Goal: Transaction & Acquisition: Purchase product/service

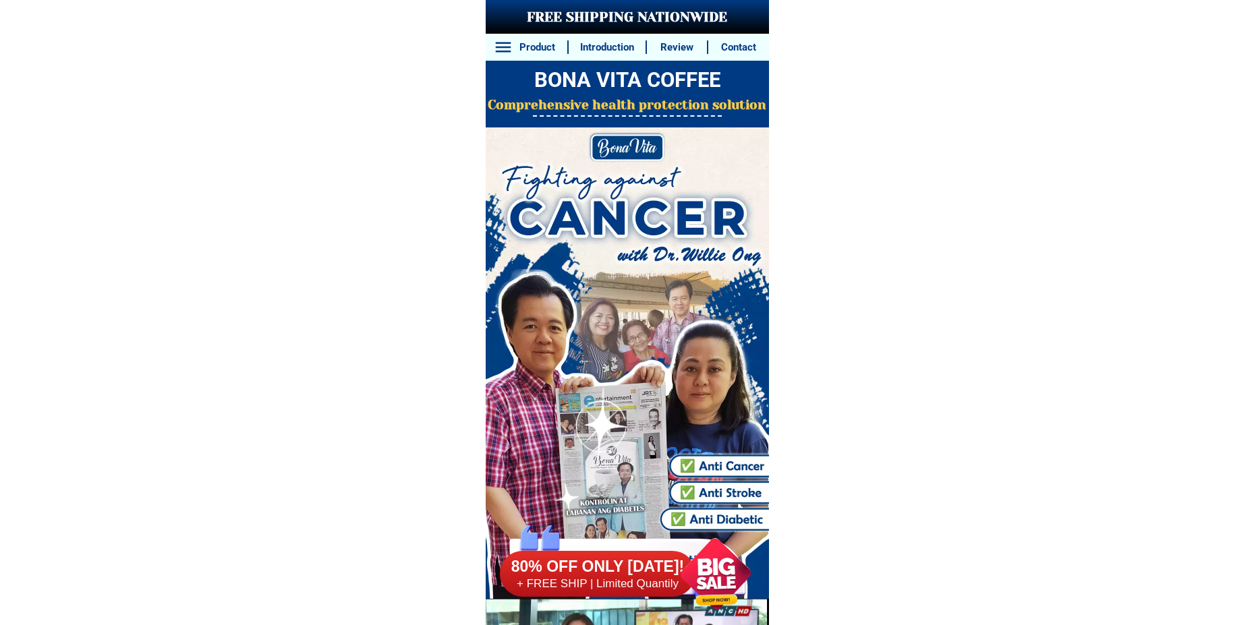
click at [710, 573] on div at bounding box center [715, 574] width 103 height 103
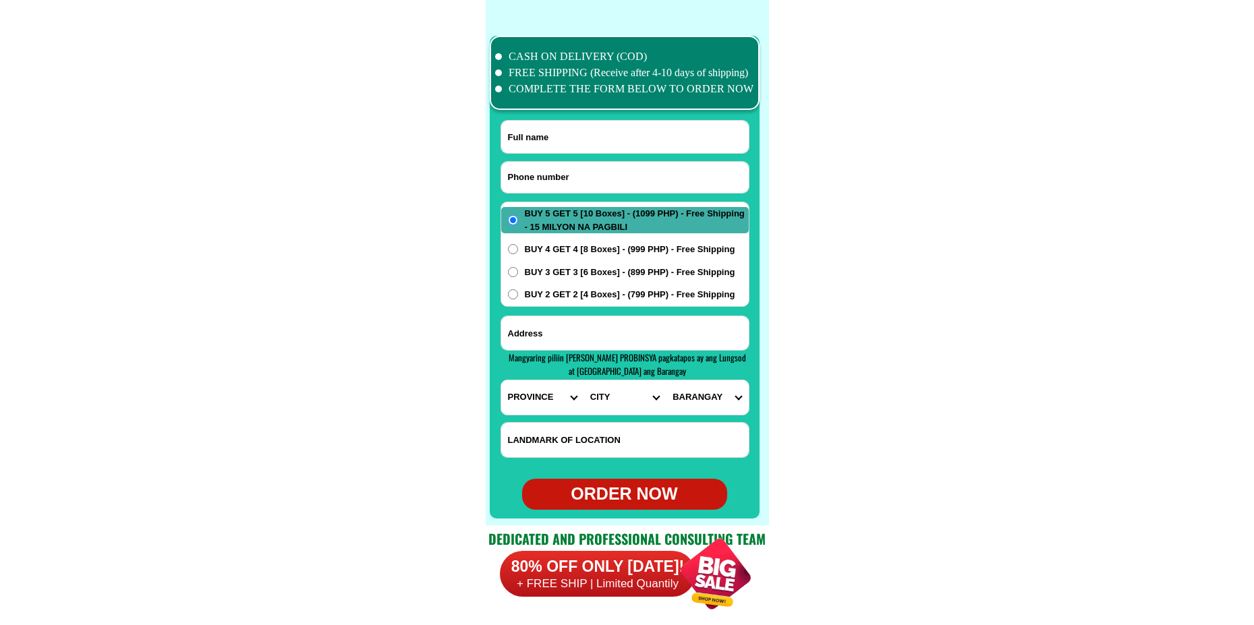
scroll to position [10634, 0]
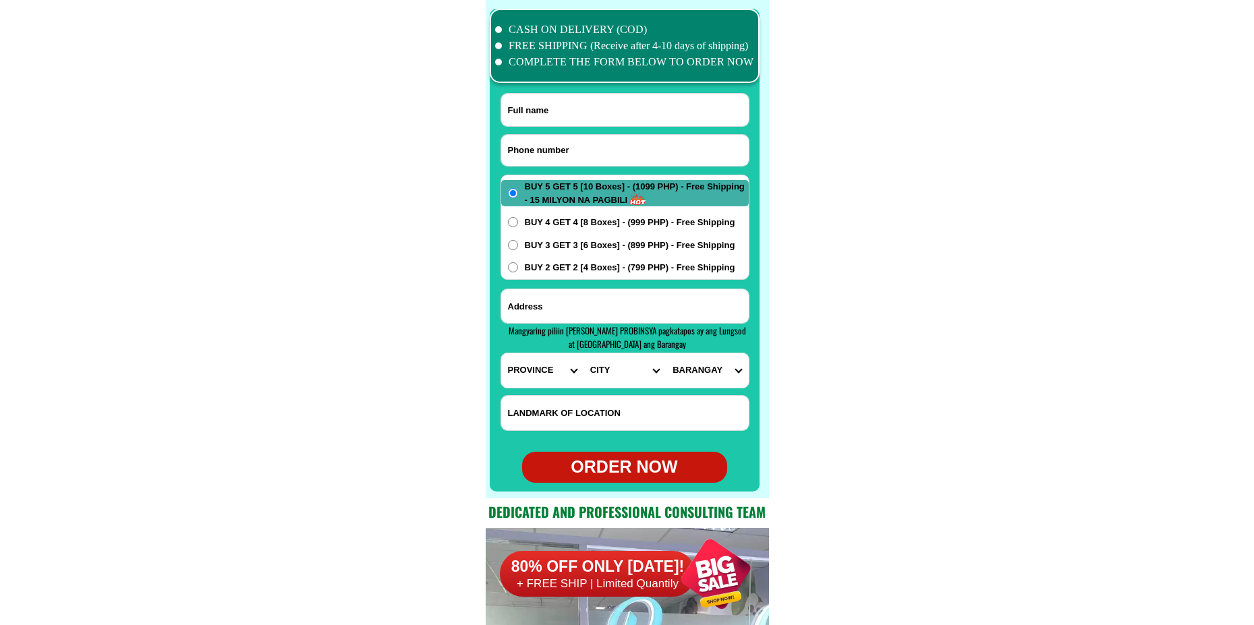
click at [635, 140] on input "Input phone_number" at bounding box center [625, 150] width 248 height 31
paste input "09466631363"
type input "09466631363"
drag, startPoint x: 602, startPoint y: 100, endPoint x: 586, endPoint y: 62, distance: 41.7
click at [602, 100] on input "Input full_name" at bounding box center [625, 110] width 248 height 32
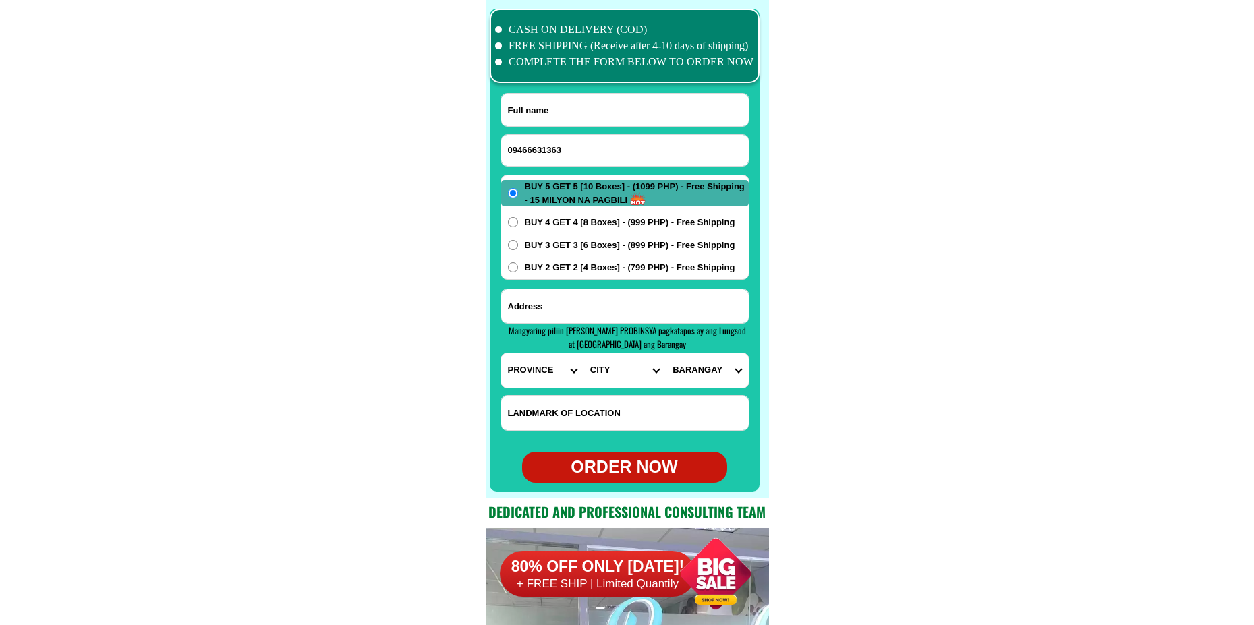
paste input "[PERSON_NAME] pundato"
type input "[PERSON_NAME] pundato"
click at [616, 305] on input "Input address" at bounding box center [625, 306] width 248 height 34
paste input "Block 241 lot 19 executive series bgy. Mamatid laguna"
type input "Block 241 lot 19 executive series bgy. Mamatid laguna"
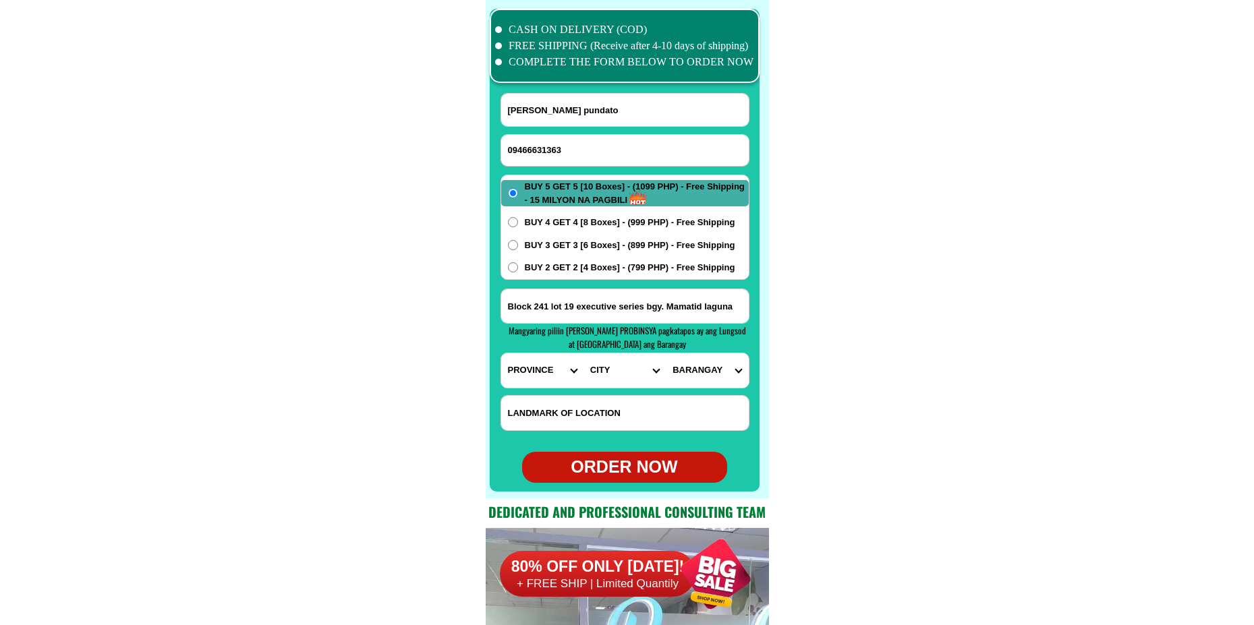
click at [538, 378] on select "PROVINCE [GEOGRAPHIC_DATA] [GEOGRAPHIC_DATA] [GEOGRAPHIC_DATA] [GEOGRAPHIC_DATA…" at bounding box center [542, 370] width 82 height 34
select select "63_904"
click at [501, 353] on select "PROVINCE [GEOGRAPHIC_DATA] [GEOGRAPHIC_DATA] [GEOGRAPHIC_DATA] [GEOGRAPHIC_DATA…" at bounding box center [542, 370] width 82 height 34
click at [596, 382] on select "CITY [GEOGRAPHIC_DATA]-city [GEOGRAPHIC_DATA]-city [GEOGRAPHIC_DATA] [GEOGRAPHI…" at bounding box center [624, 370] width 82 height 34
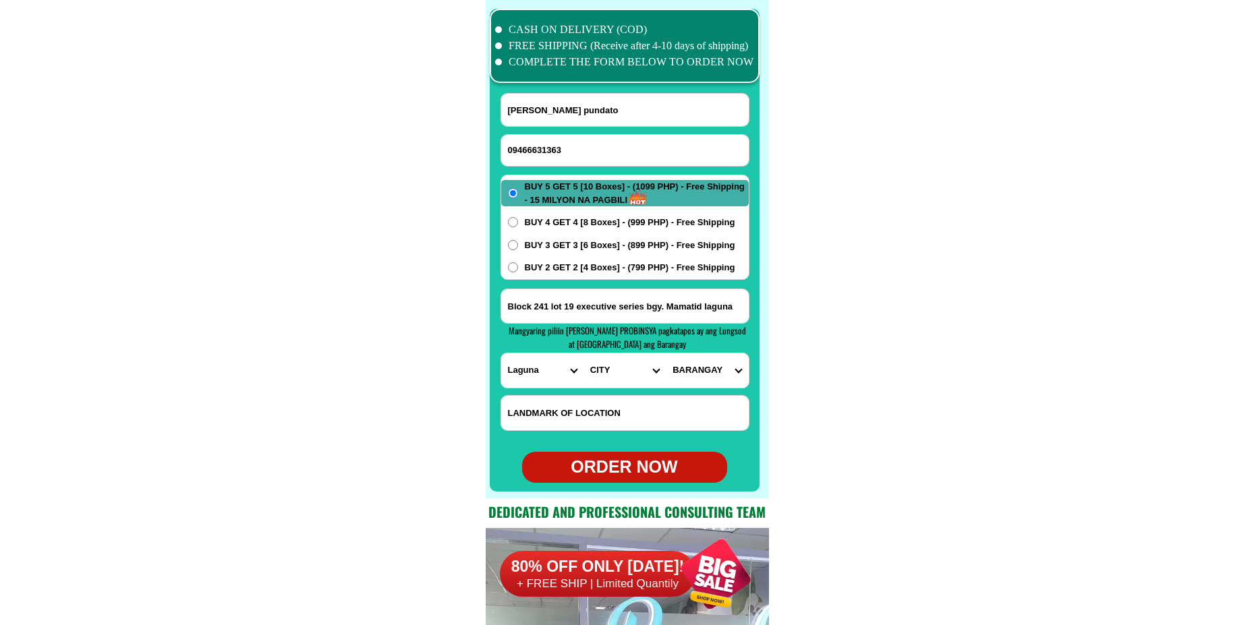
click at [594, 389] on form "[PERSON_NAME] pundato 09466631363 ORDER NOW Block 241 lot 19 executive series b…" at bounding box center [624, 288] width 249 height 390
click at [602, 374] on select "CITY [GEOGRAPHIC_DATA]-city [GEOGRAPHIC_DATA]-city [GEOGRAPHIC_DATA] [GEOGRAPHI…" at bounding box center [624, 370] width 82 height 34
click at [583, 353] on select "CITY [GEOGRAPHIC_DATA]-city [GEOGRAPHIC_DATA]-city [GEOGRAPHIC_DATA] [GEOGRAPHI…" at bounding box center [624, 370] width 82 height 34
click at [608, 376] on select "CITY [GEOGRAPHIC_DATA]-city [GEOGRAPHIC_DATA]-city [GEOGRAPHIC_DATA] [GEOGRAPHI…" at bounding box center [624, 370] width 82 height 34
select select "63_9048628"
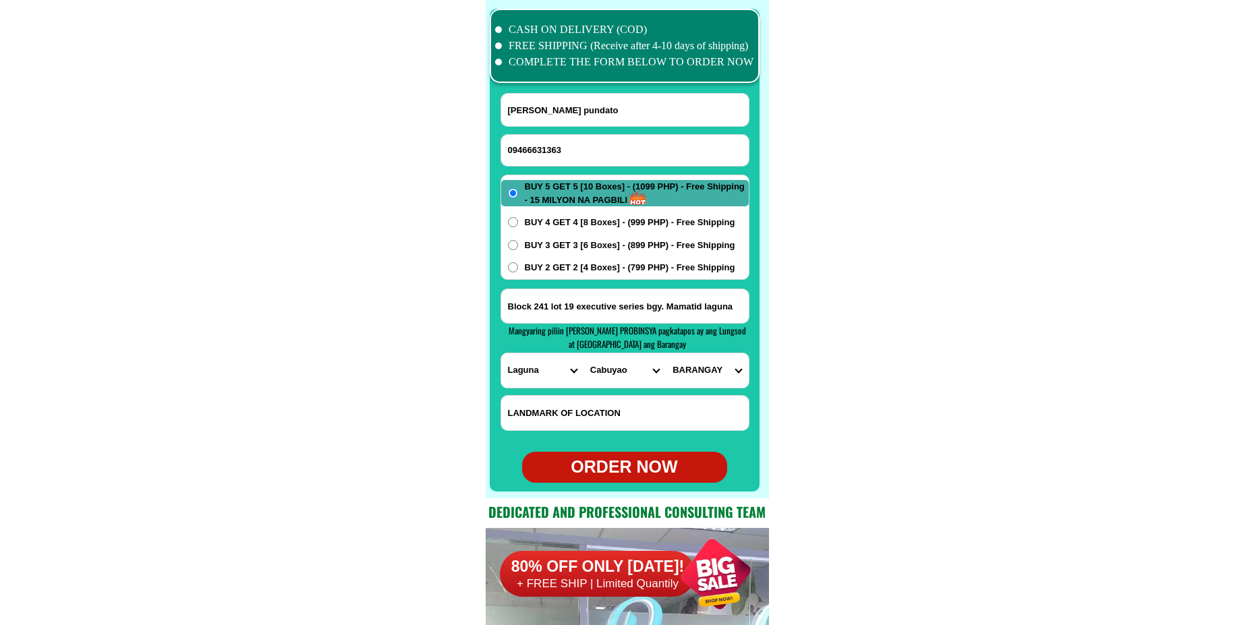
click at [583, 353] on select "CITY [GEOGRAPHIC_DATA]-city [GEOGRAPHIC_DATA]-city [GEOGRAPHIC_DATA] [GEOGRAPHI…" at bounding box center [624, 370] width 82 height 34
click at [697, 357] on select "BARANGAY Baclaran Banaybanay Banlic Barangay dos (pob.) [GEOGRAPHIC_DATA] (pob.…" at bounding box center [707, 370] width 82 height 34
select select "63_90486283326"
click at [666, 353] on select "BARANGAY Baclaran Banaybanay Banlic Barangay dos (pob.) [GEOGRAPHIC_DATA] (pob.…" at bounding box center [707, 370] width 82 height 34
click at [581, 239] on span "BUY 3 GET 3 [6 Boxes] - (899 PHP) - Free Shipping" at bounding box center [630, 245] width 210 height 13
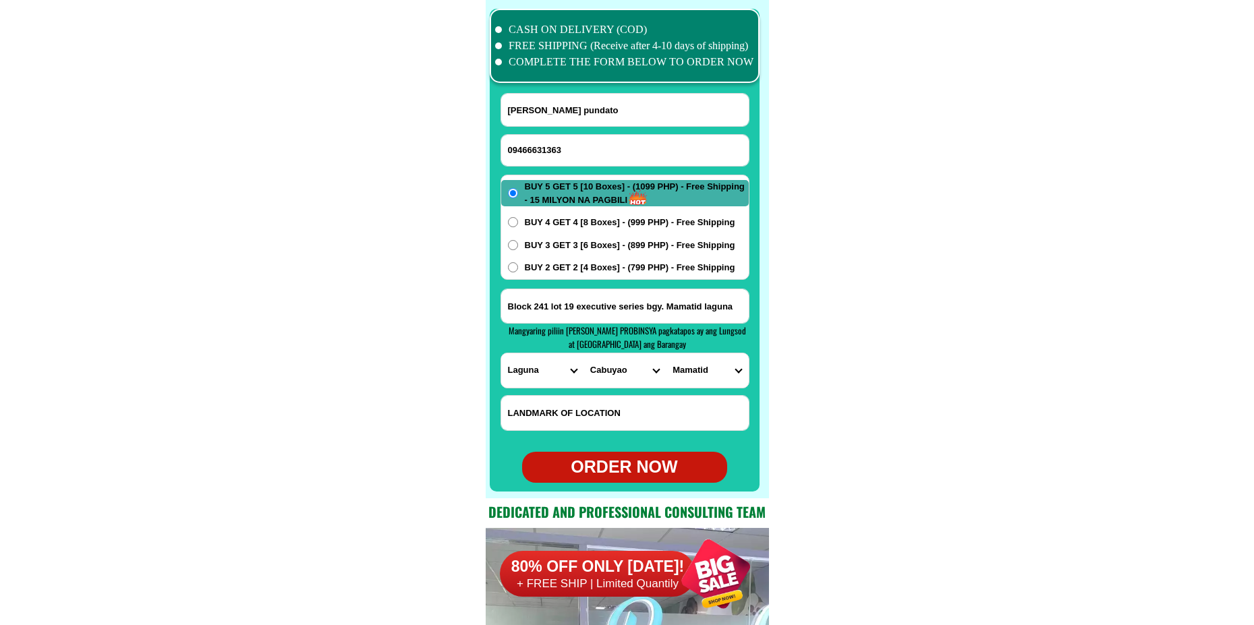
click at [518, 240] on input "BUY 3 GET 3 [6 Boxes] - (899 PHP) - Free Shipping" at bounding box center [513, 245] width 10 height 10
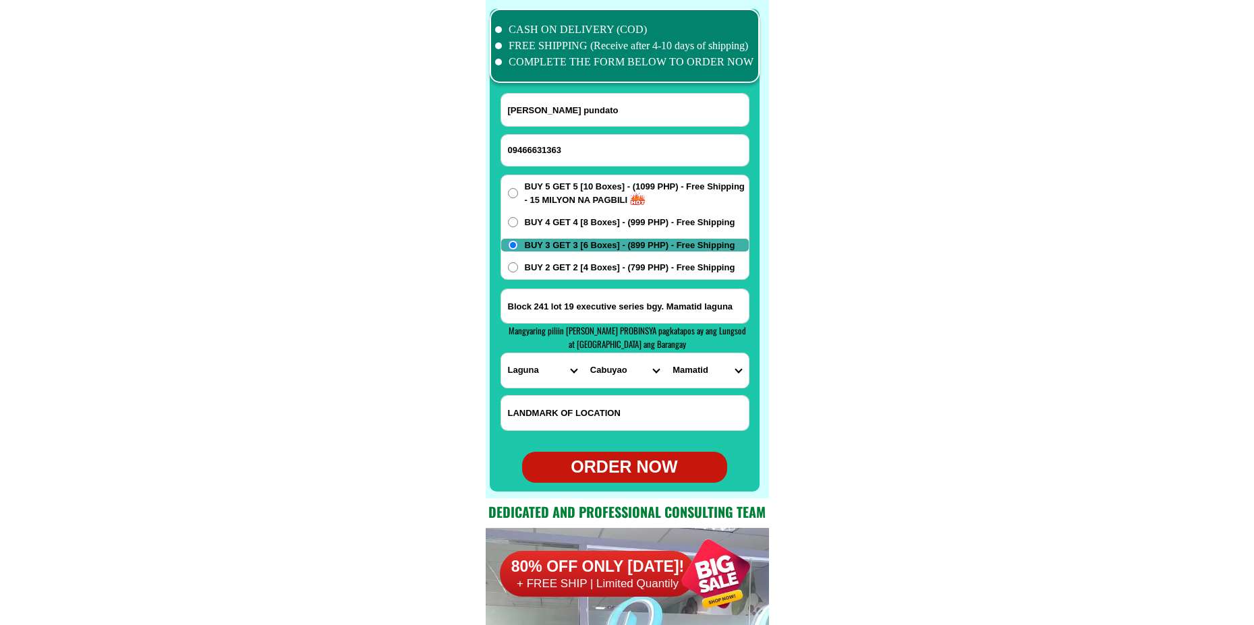
click at [615, 464] on div "ORDER NOW" at bounding box center [624, 468] width 205 height 26
radio input "true"
